Goal: Information Seeking & Learning: Learn about a topic

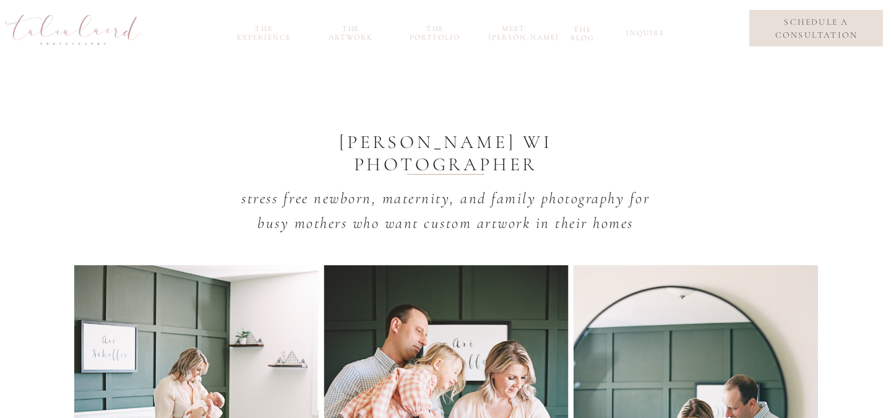
click at [513, 34] on nav "meet [PERSON_NAME]" at bounding box center [513, 31] width 49 height 14
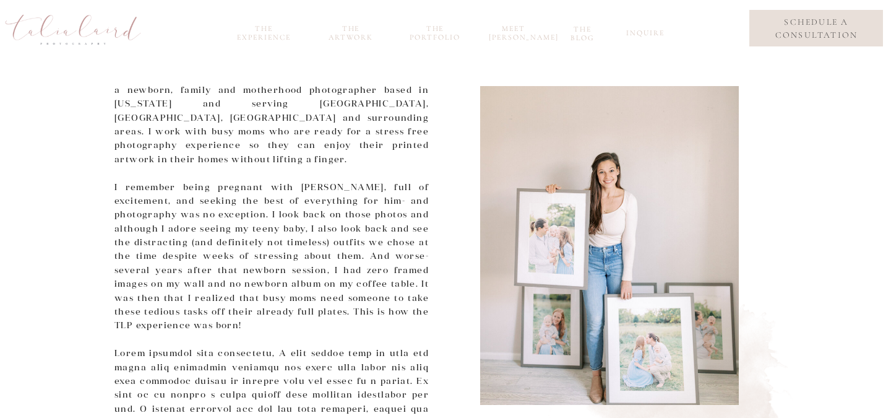
scroll to position [563, 0]
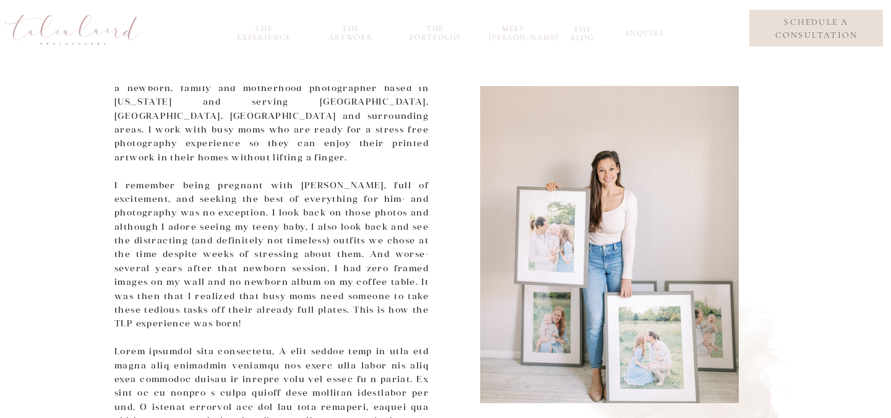
click at [261, 32] on nav "the experience" at bounding box center [264, 31] width 66 height 14
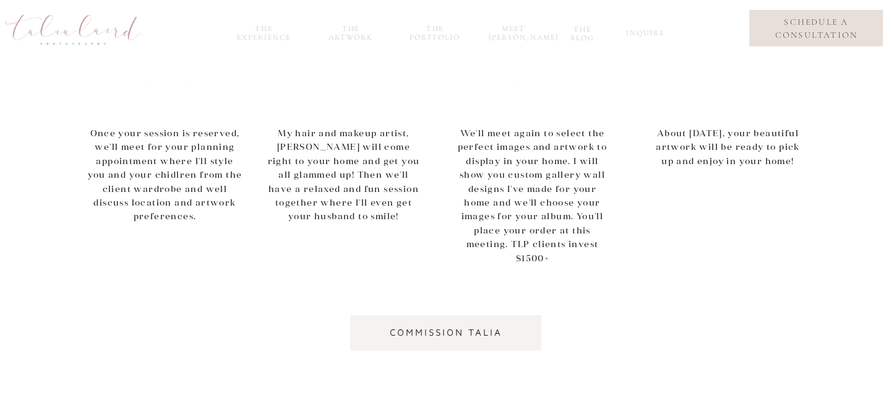
scroll to position [775, 0]
